Goal: Check status: Check status

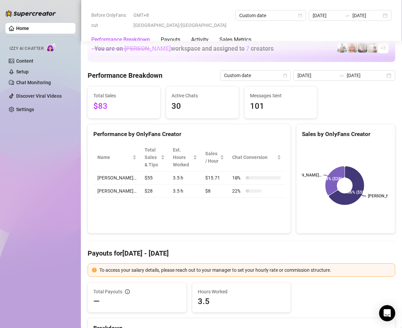
scroll to position [472, 0]
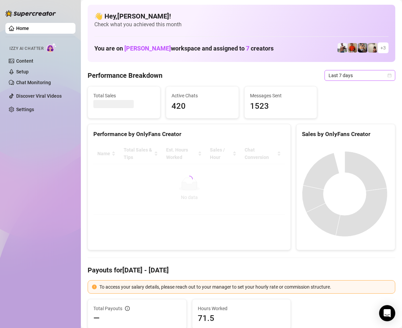
click at [386, 75] on div "Last 7 days" at bounding box center [360, 75] width 71 height 11
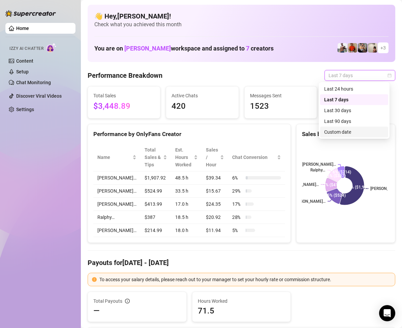
click at [340, 131] on div "Custom date" at bounding box center [354, 131] width 60 height 7
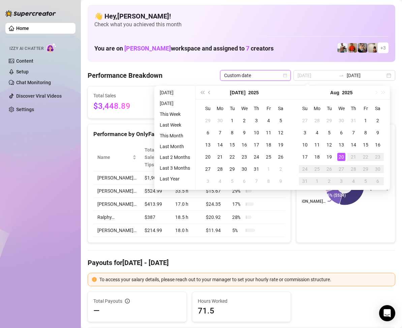
type input "[DATE]"
click at [343, 155] on div "20" at bounding box center [342, 157] width 8 height 8
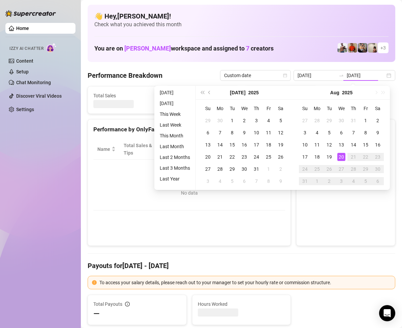
type input "[DATE]"
